Goal: Transaction & Acquisition: Purchase product/service

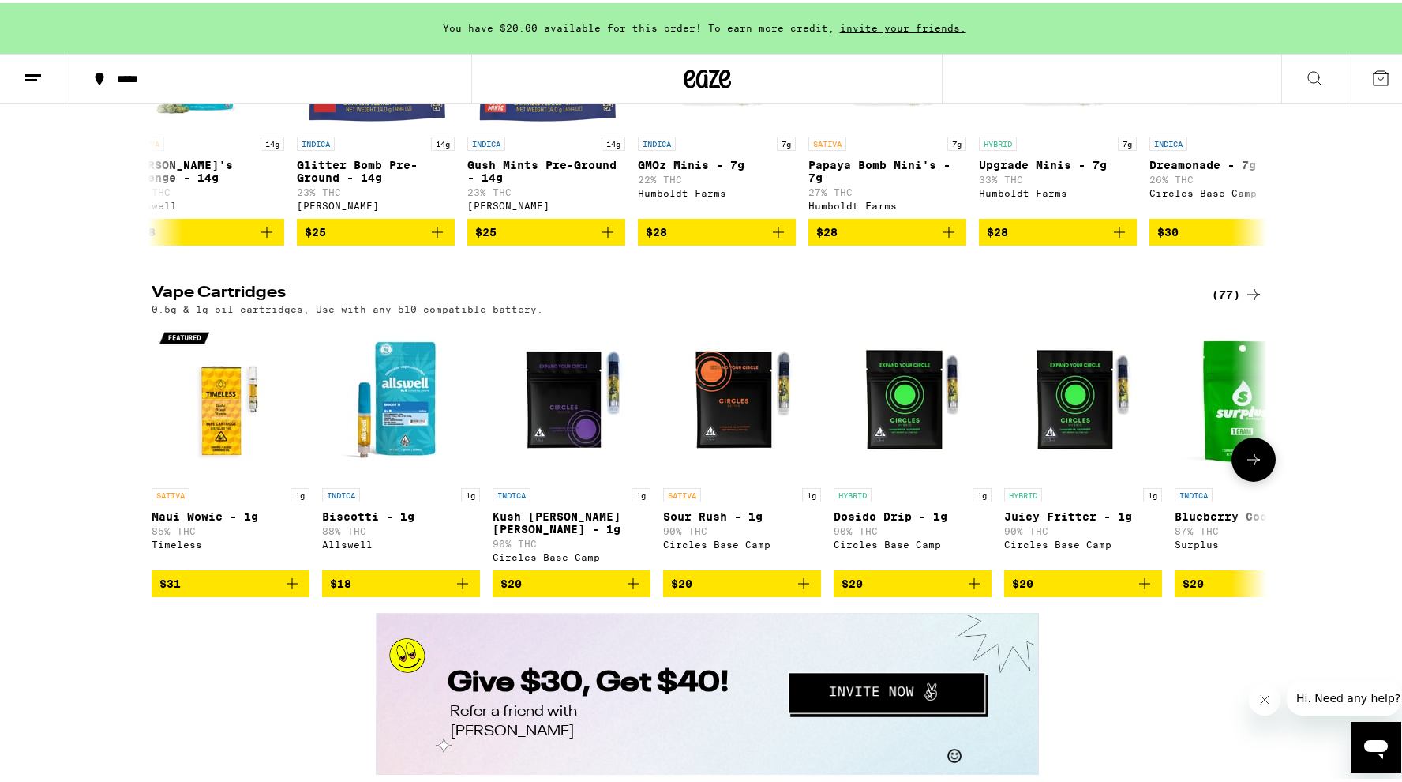
scroll to position [0, 6]
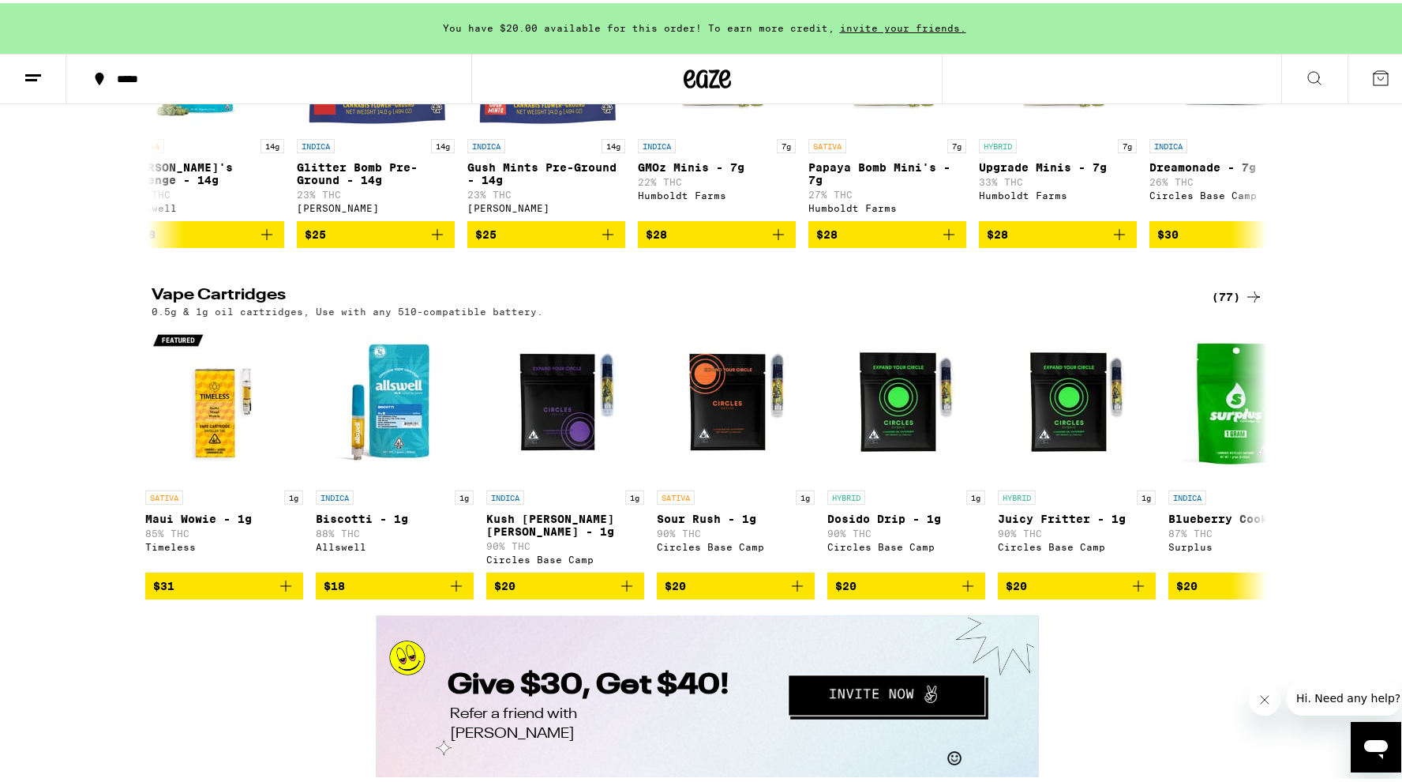
click at [1228, 303] on div "(77)" at bounding box center [1237, 293] width 51 height 19
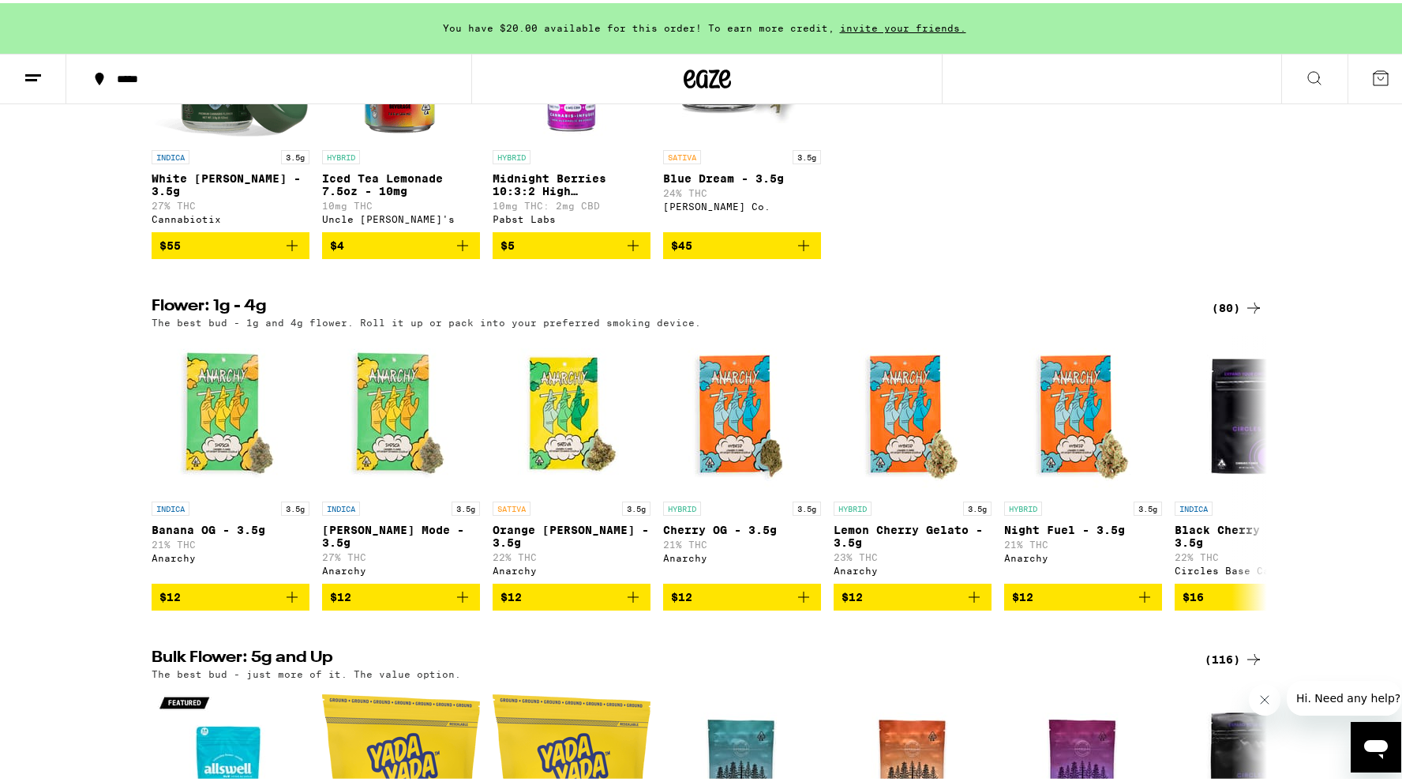
scroll to position [1449, 0]
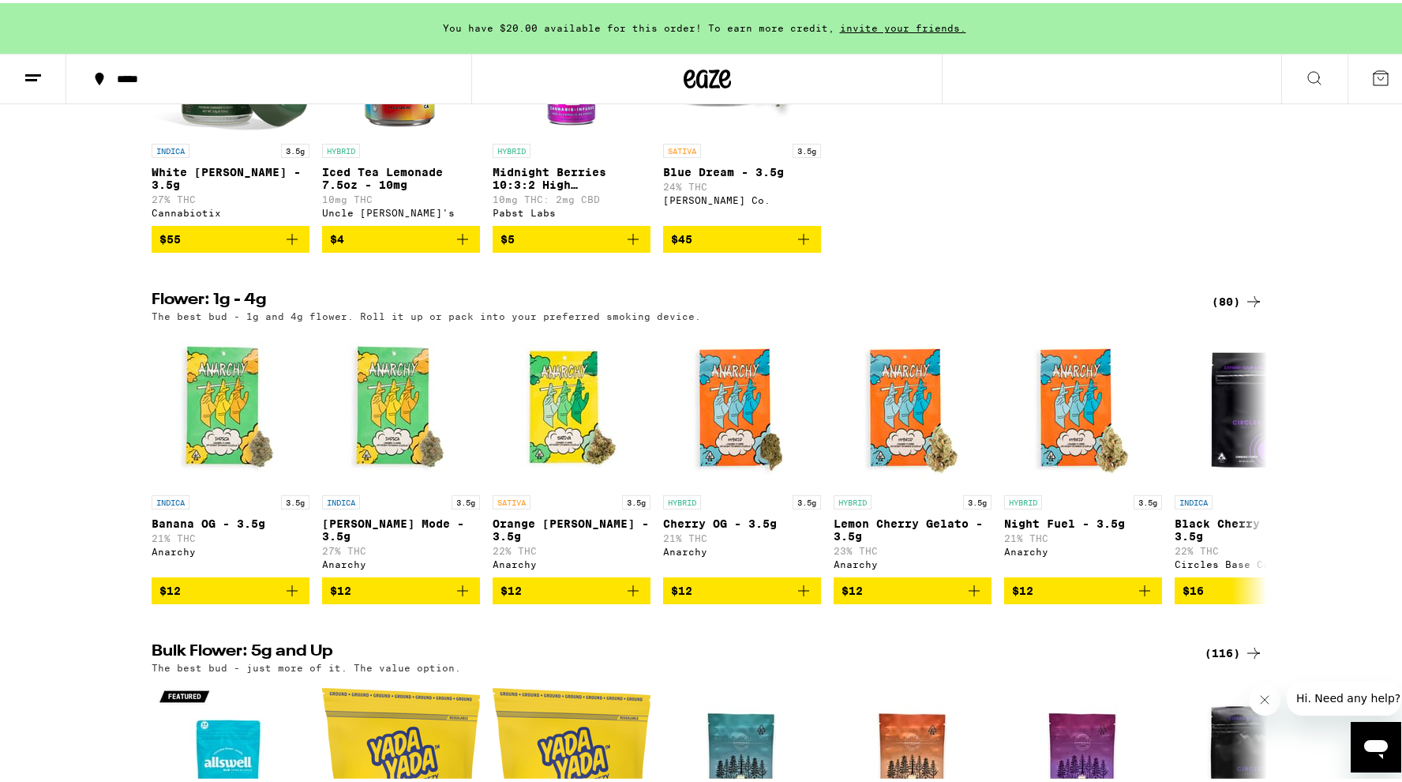
click at [1244, 308] on icon at bounding box center [1253, 298] width 19 height 19
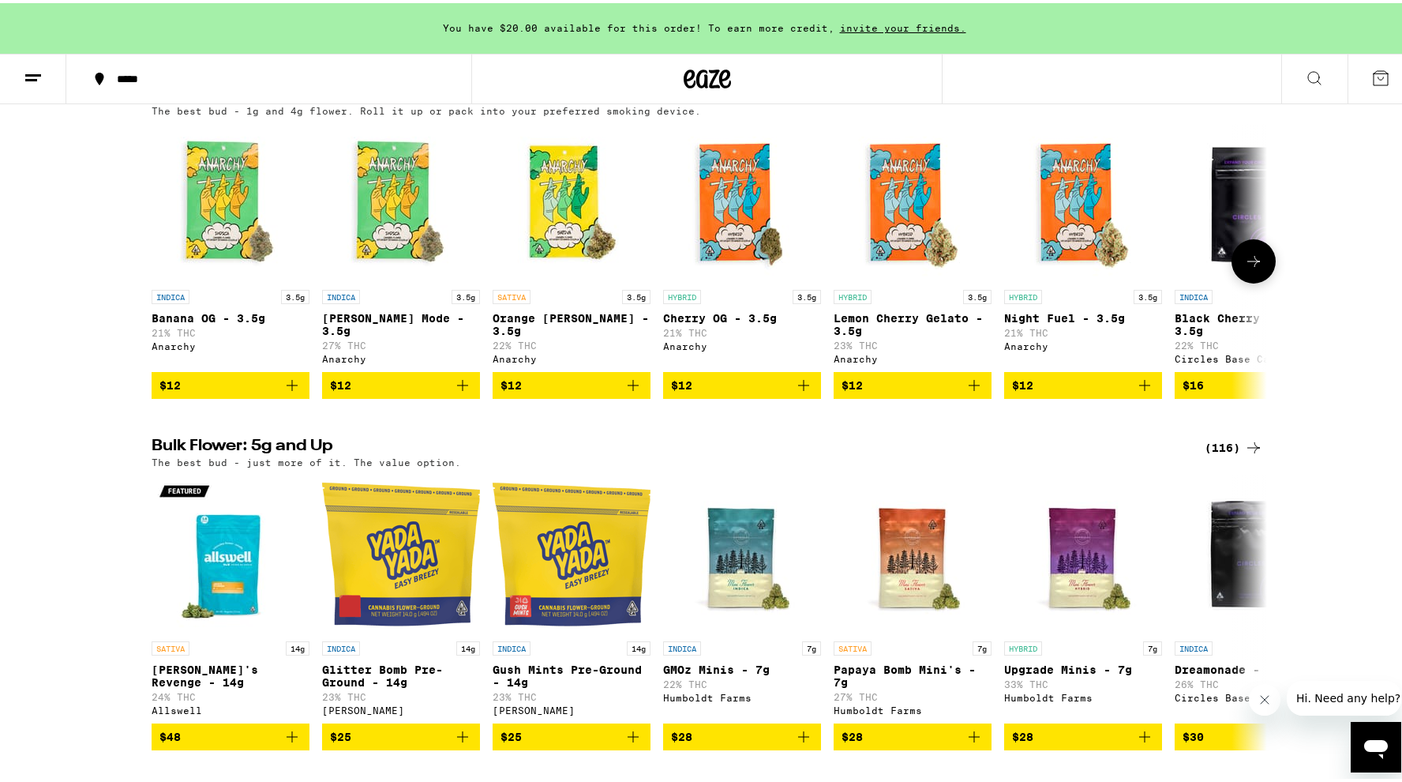
scroll to position [1648, 0]
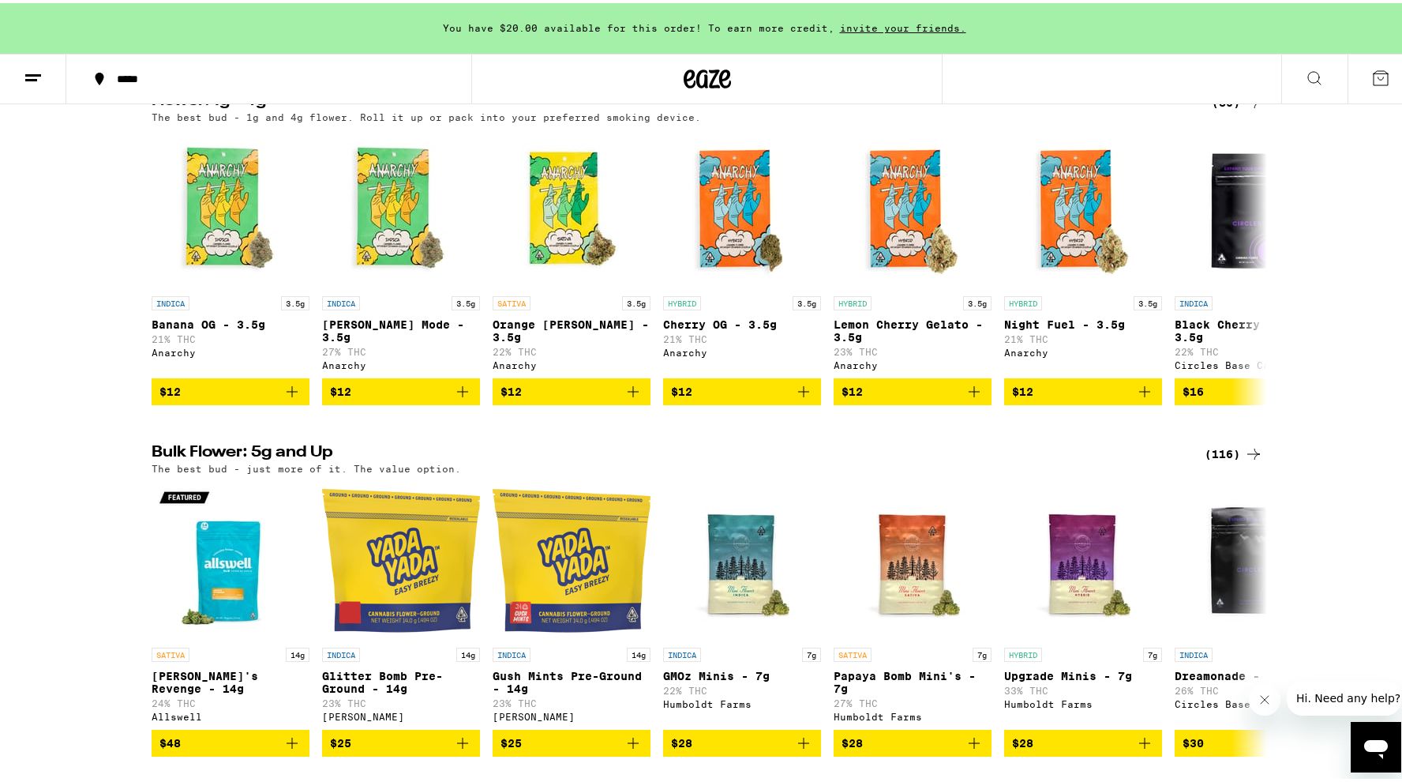
click at [1212, 460] on div "(116)" at bounding box center [1234, 450] width 58 height 19
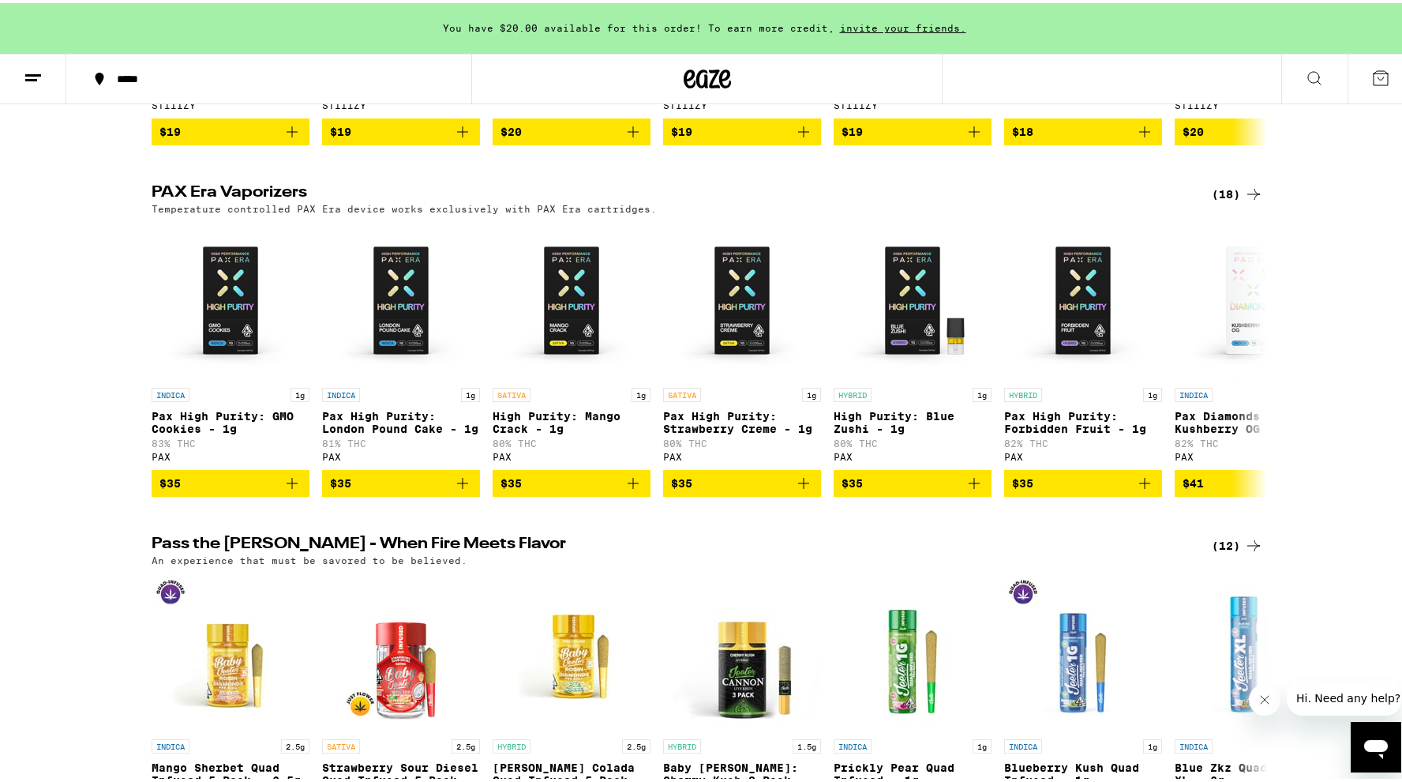
scroll to position [3304, 0]
